Goal: Information Seeking & Learning: Learn about a topic

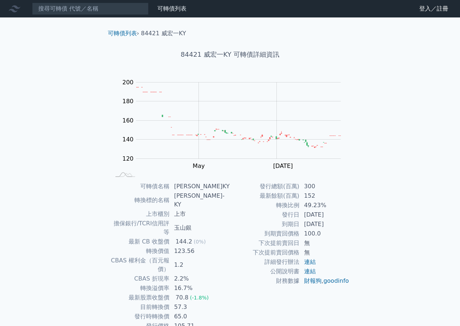
scroll to position [11, 0]
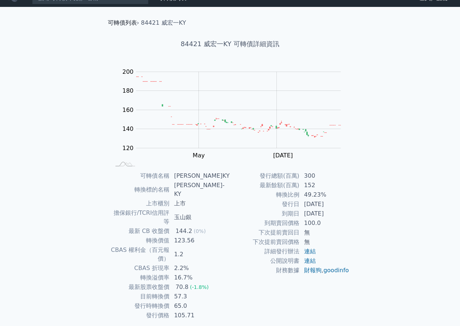
click at [122, 24] on link "可轉債列表" at bounding box center [122, 22] width 29 height 7
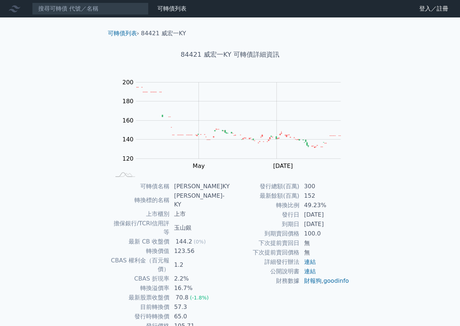
scroll to position [11, 0]
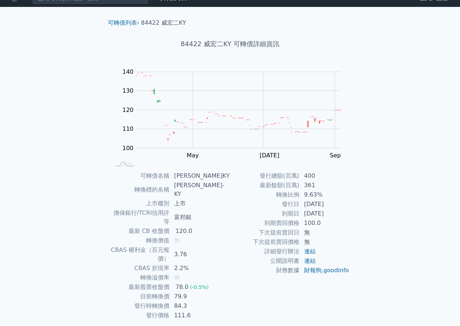
drag, startPoint x: 283, startPoint y: 206, endPoint x: 335, endPoint y: 206, distance: 52.0
click at [335, 206] on tr "發行日 [DATE]" at bounding box center [289, 204] width 119 height 9
